Goal: Information Seeking & Learning: Learn about a topic

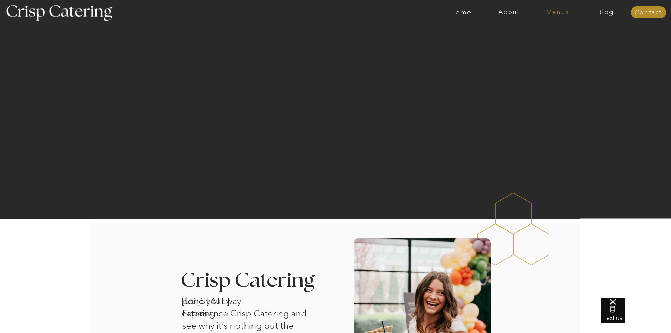
click at [554, 11] on nav "Menus" at bounding box center [558, 12] width 48 height 7
click at [567, 31] on nav "Summer (Mar-Aug)" at bounding box center [559, 32] width 63 height 7
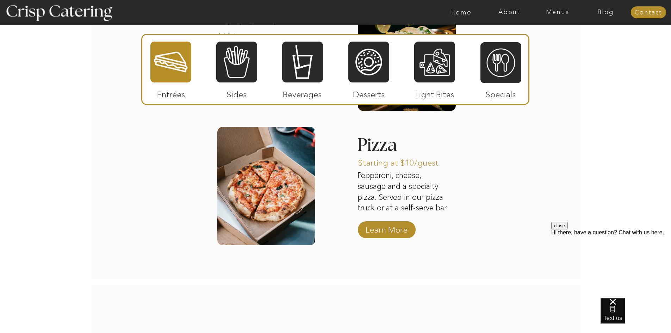
scroll to position [811, 0]
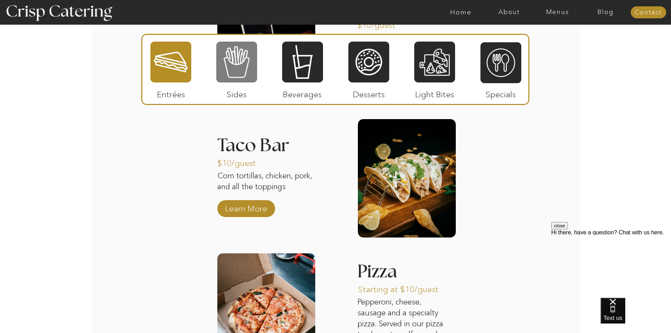
click at [256, 78] on div at bounding box center [236, 62] width 41 height 42
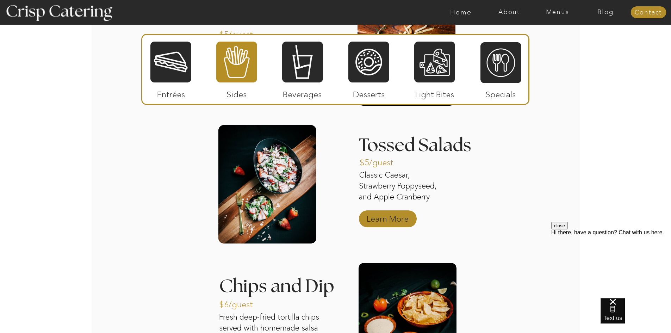
click at [387, 216] on p "Learn More" at bounding box center [387, 217] width 47 height 20
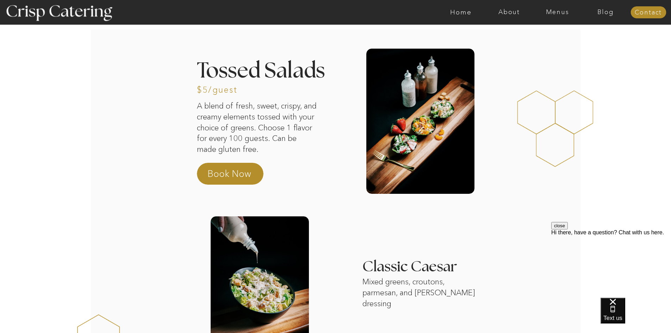
drag, startPoint x: 474, startPoint y: 45, endPoint x: 447, endPoint y: 50, distance: 27.6
